Goal: Task Accomplishment & Management: Complete application form

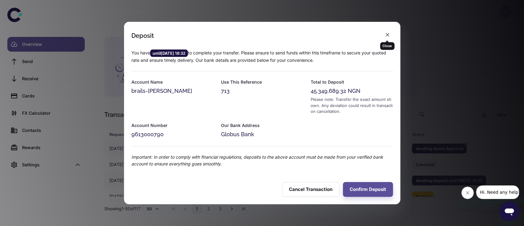
click at [389, 40] on div "Close" at bounding box center [387, 44] width 14 height 12
click at [389, 36] on icon "button" at bounding box center [387, 35] width 6 height 6
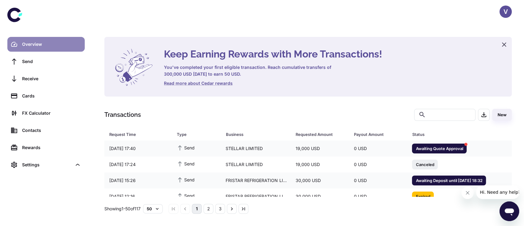
click at [31, 43] on div "Overview" at bounding box center [51, 44] width 59 height 7
click at [433, 147] on span "Awaiting Quote Approval" at bounding box center [439, 148] width 55 height 6
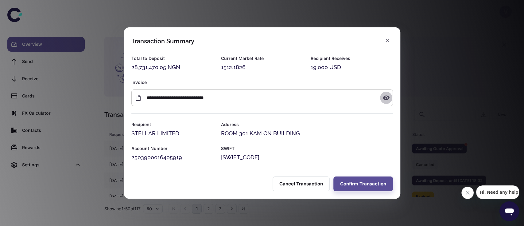
click at [387, 99] on icon "button" at bounding box center [386, 97] width 7 height 5
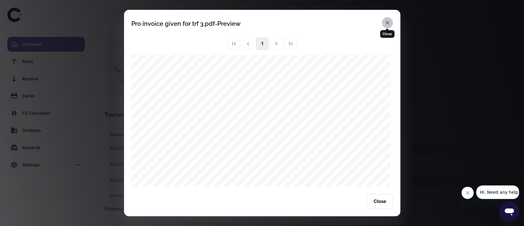
click at [389, 25] on icon "button" at bounding box center [387, 23] width 6 height 6
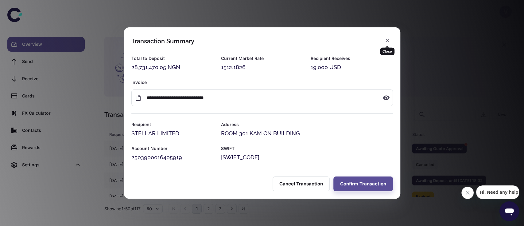
click at [387, 44] on div "Close" at bounding box center [387, 49] width 14 height 12
click at [390, 42] on icon "button" at bounding box center [387, 40] width 6 height 6
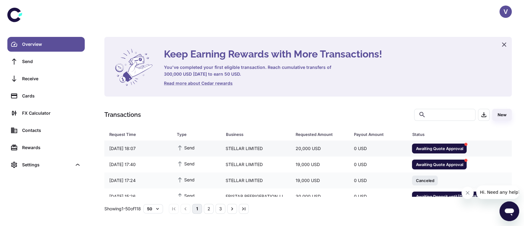
click at [420, 149] on span "Awaiting Quote Approval" at bounding box center [439, 148] width 55 height 6
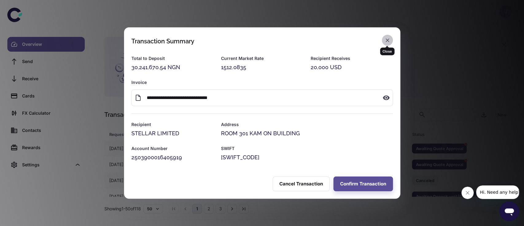
click at [387, 40] on icon "button" at bounding box center [387, 40] width 6 height 6
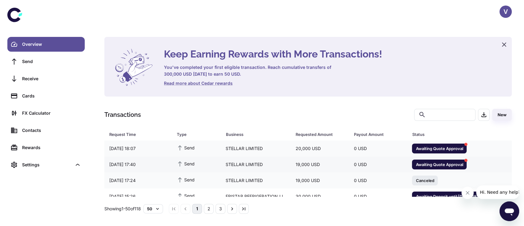
click at [430, 163] on span "Awaiting Quote Approval" at bounding box center [439, 164] width 55 height 6
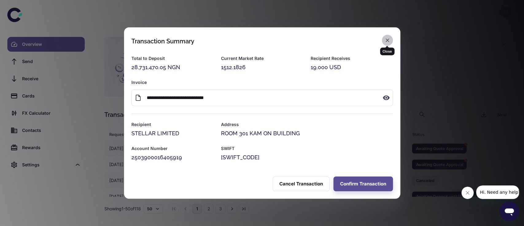
click at [391, 42] on button "button" at bounding box center [387, 40] width 11 height 11
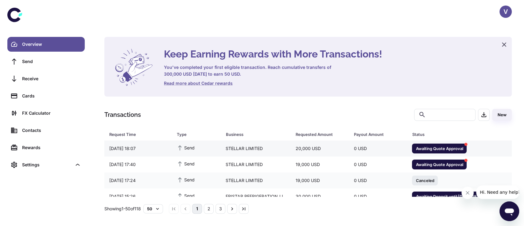
click at [423, 151] on span "Awaiting Quote Approval" at bounding box center [439, 148] width 55 height 6
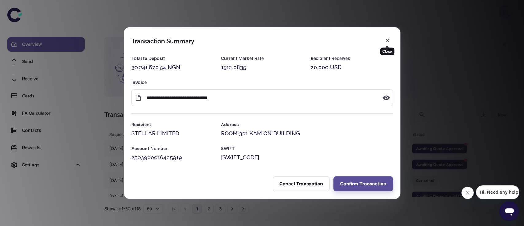
click at [388, 44] on div "Close" at bounding box center [387, 49] width 14 height 12
click at [387, 42] on icon "button" at bounding box center [387, 40] width 6 height 6
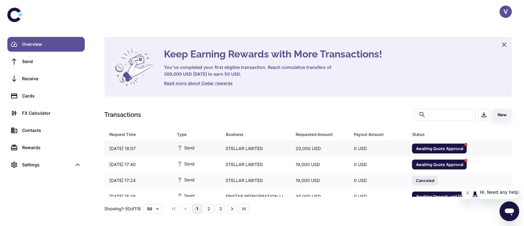
click at [434, 148] on span "Awaiting Quote Approval" at bounding box center [439, 148] width 55 height 6
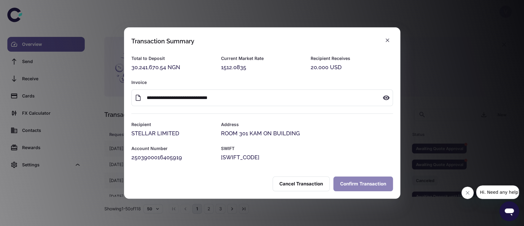
click at [353, 185] on button "Confirm Transaction" at bounding box center [363, 183] width 60 height 15
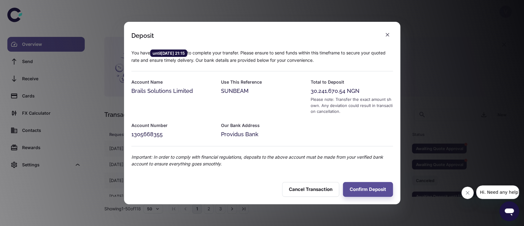
click at [325, 91] on div "30,241,670.54 NGN" at bounding box center [351, 91] width 82 height 9
copy div "30,241,670.54"
click at [153, 133] on div "1305668355" at bounding box center [172, 134] width 82 height 9
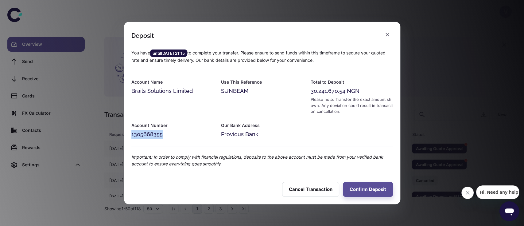
copy div "1305668355"
click at [367, 192] on button "Confirm Deposit" at bounding box center [368, 189] width 50 height 15
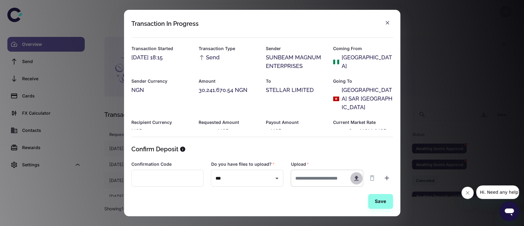
click at [356, 182] on button "button" at bounding box center [356, 178] width 12 height 12
type input "**********"
click at [379, 203] on button "Save" at bounding box center [380, 201] width 25 height 15
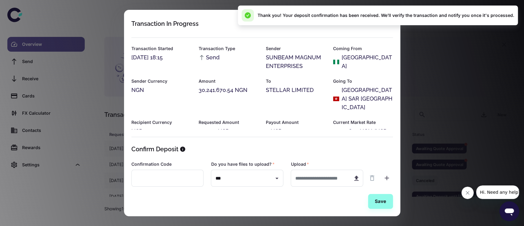
click at [386, 34] on div at bounding box center [258, 34] width 269 height 8
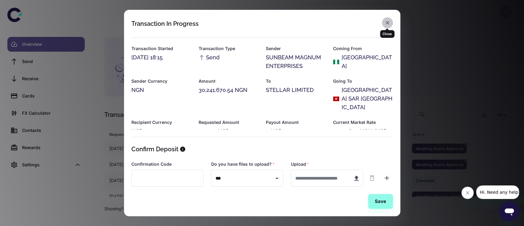
click at [386, 22] on icon "button" at bounding box center [387, 23] width 6 height 6
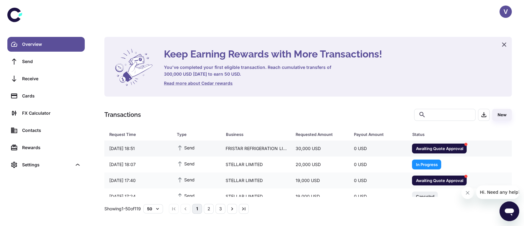
click at [417, 152] on div "Awaiting Quote Approval" at bounding box center [439, 148] width 55 height 10
